Goal: Check status: Check status

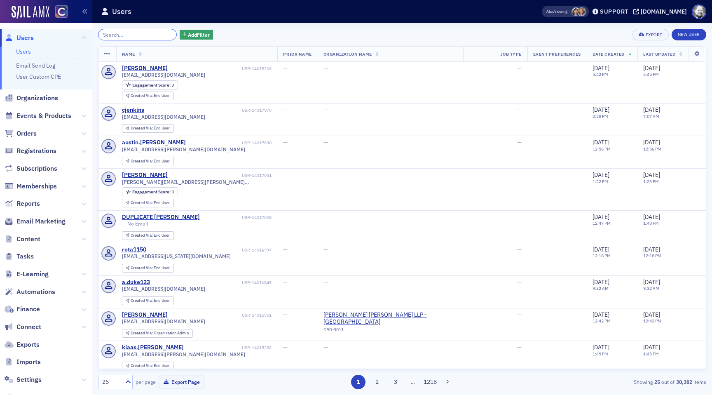
scroll to position [46, 0]
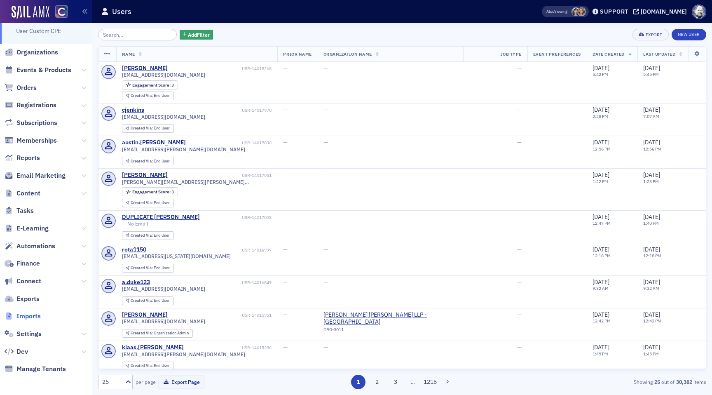
click at [29, 314] on span "Imports" at bounding box center [28, 316] width 24 height 9
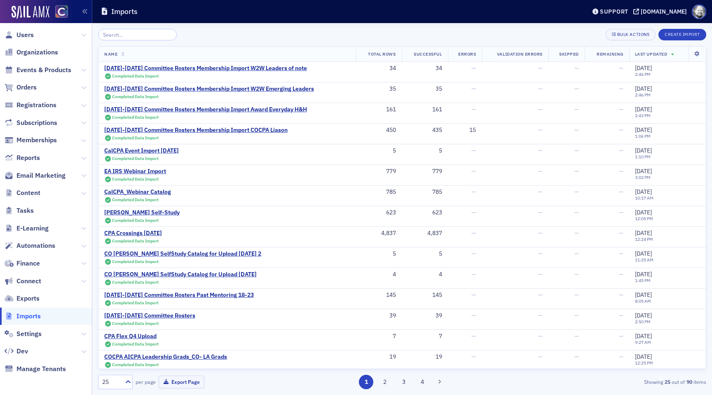
click at [124, 30] on input "search" at bounding box center [137, 35] width 79 height 12
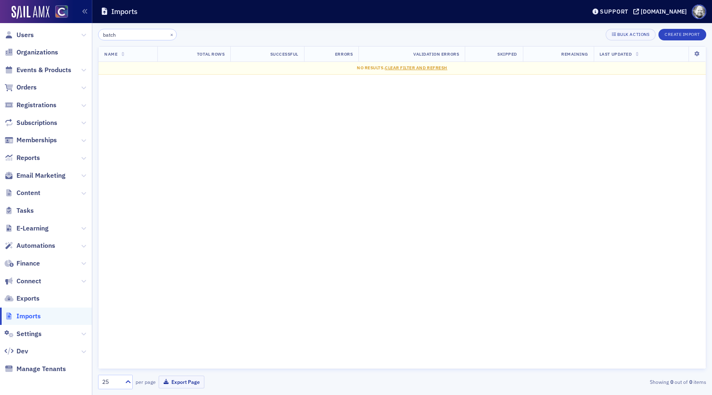
type input "batch"
click at [34, 317] on span "Imports" at bounding box center [28, 316] width 24 height 9
